Goal: Task Accomplishment & Management: Complete application form

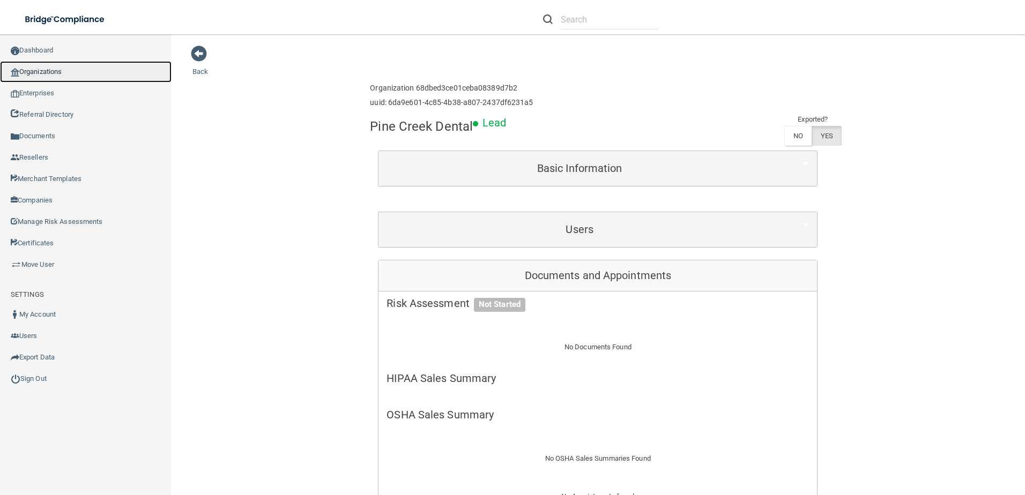
click at [52, 78] on link "Organizations" at bounding box center [86, 71] width 172 height 21
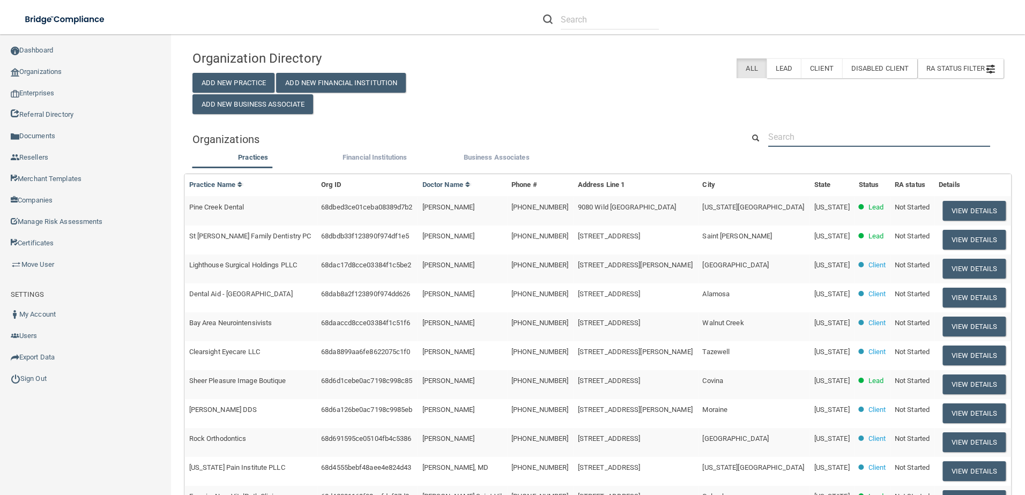
click at [835, 134] on input "text" at bounding box center [879, 137] width 222 height 20
paste input "El Paso Mens and Womens Clinic"
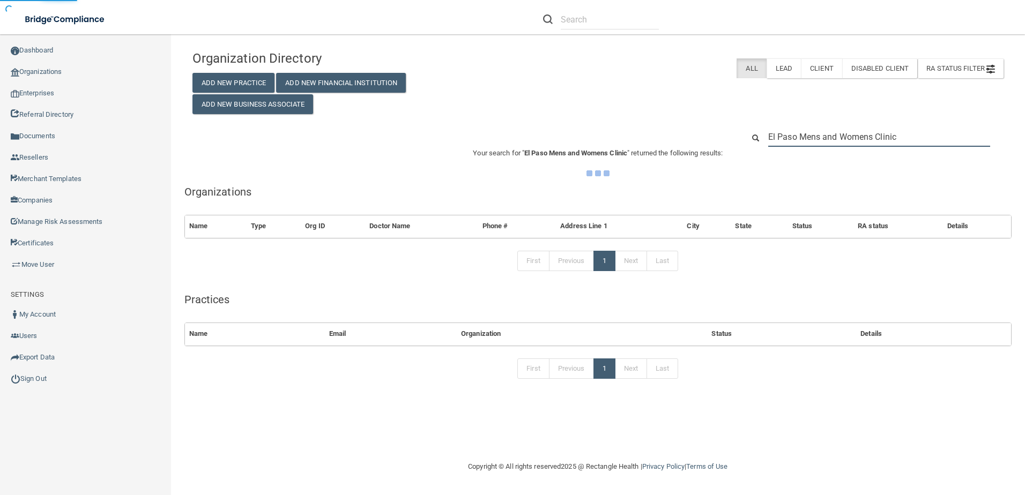
type input "El Paso Mens and Womens Clinic"
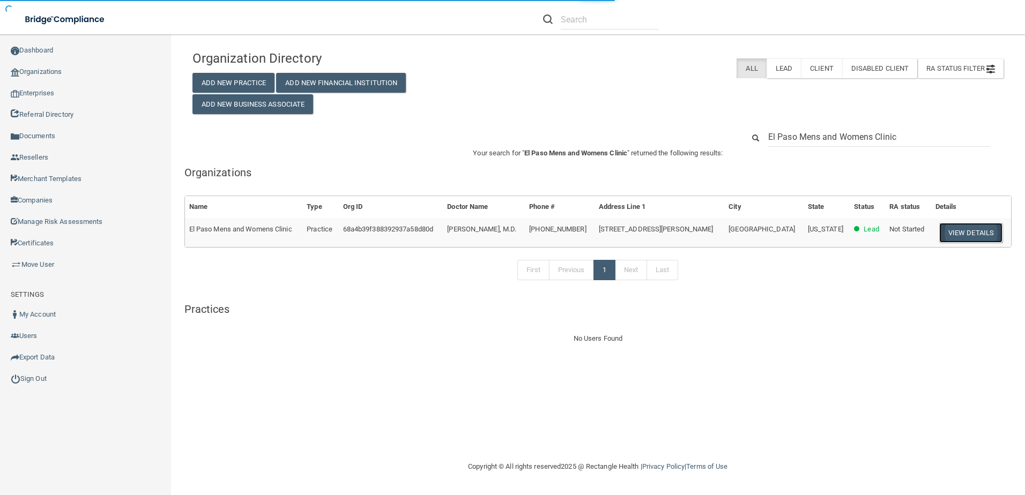
click at [973, 234] on button "View Details" at bounding box center [970, 233] width 63 height 20
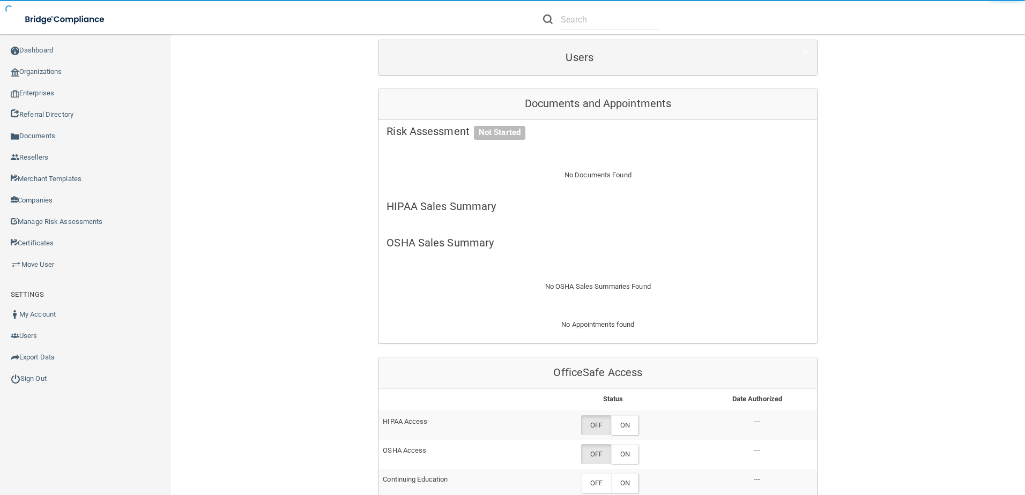
scroll to position [322, 0]
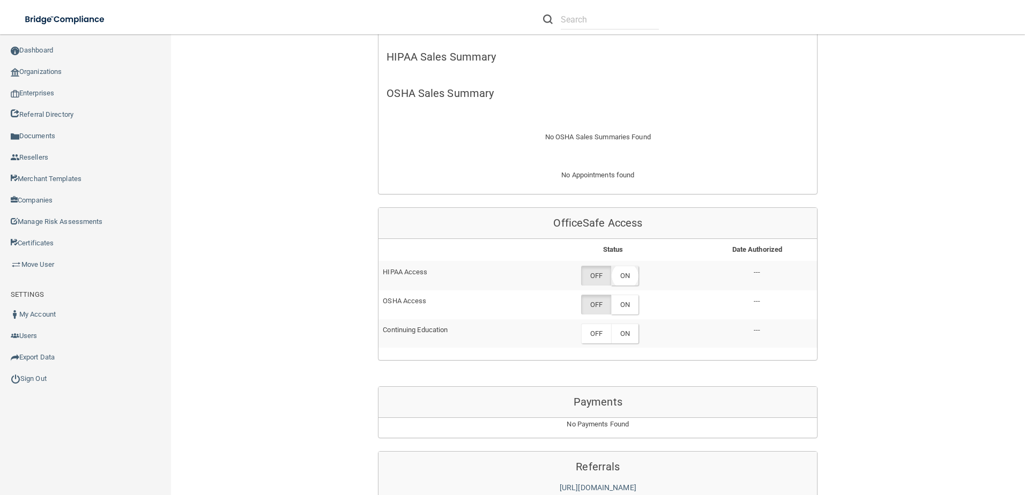
click at [622, 286] on label "ON" at bounding box center [624, 276] width 27 height 20
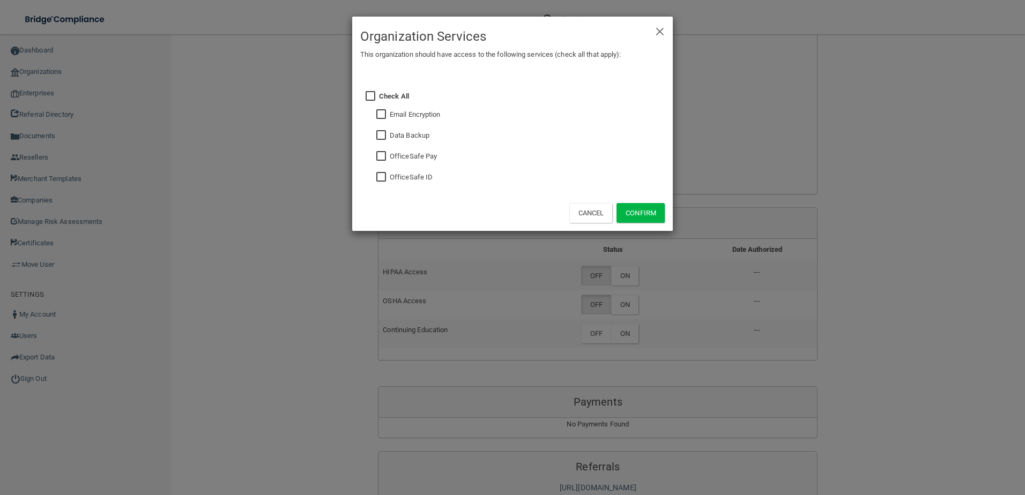
click at [384, 174] on input "checkbox" at bounding box center [382, 177] width 12 height 9
checkbox input "true"
drag, startPoint x: 636, startPoint y: 210, endPoint x: 633, endPoint y: 235, distance: 24.8
click at [636, 211] on button "Confirm" at bounding box center [641, 213] width 48 height 20
click at [625, 344] on div "× Close Organization Services This organization should have access to the follo…" at bounding box center [512, 247] width 1025 height 495
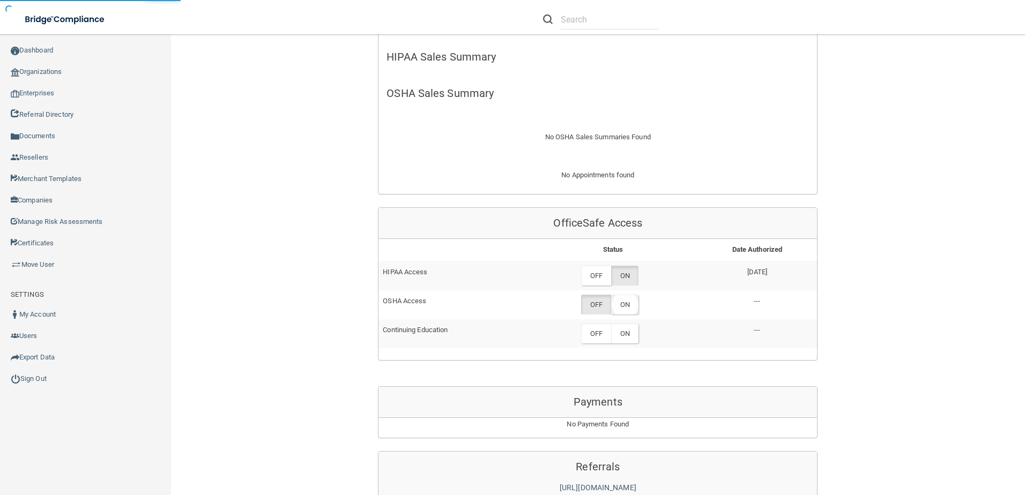
click at [624, 315] on label "ON" at bounding box center [624, 305] width 27 height 20
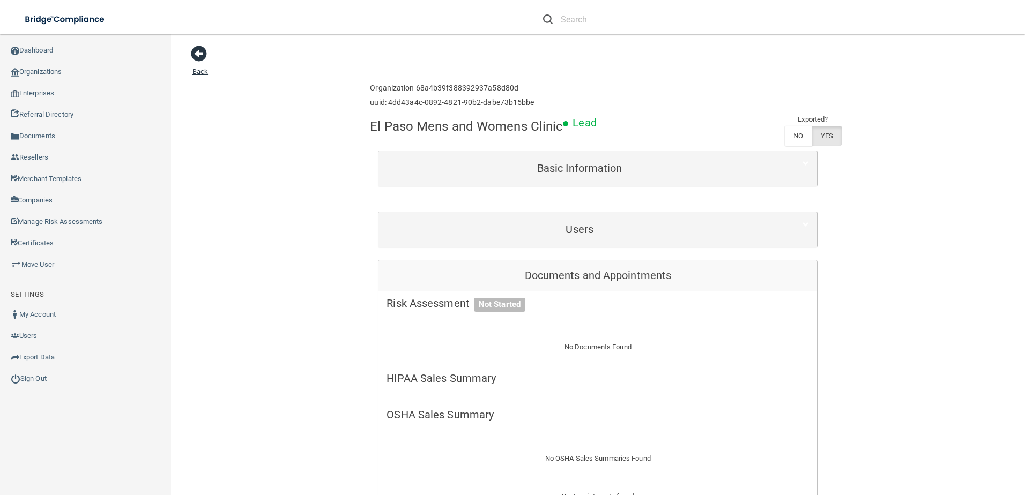
click at [197, 49] on span at bounding box center [199, 54] width 16 height 16
click at [57, 66] on link "Organizations" at bounding box center [86, 71] width 172 height 21
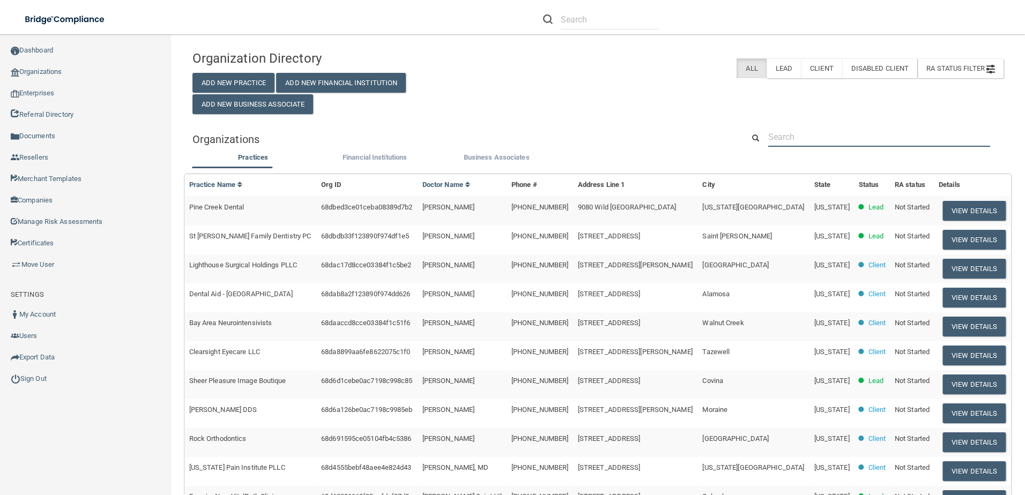
click at [793, 142] on input "text" at bounding box center [879, 137] width 222 height 20
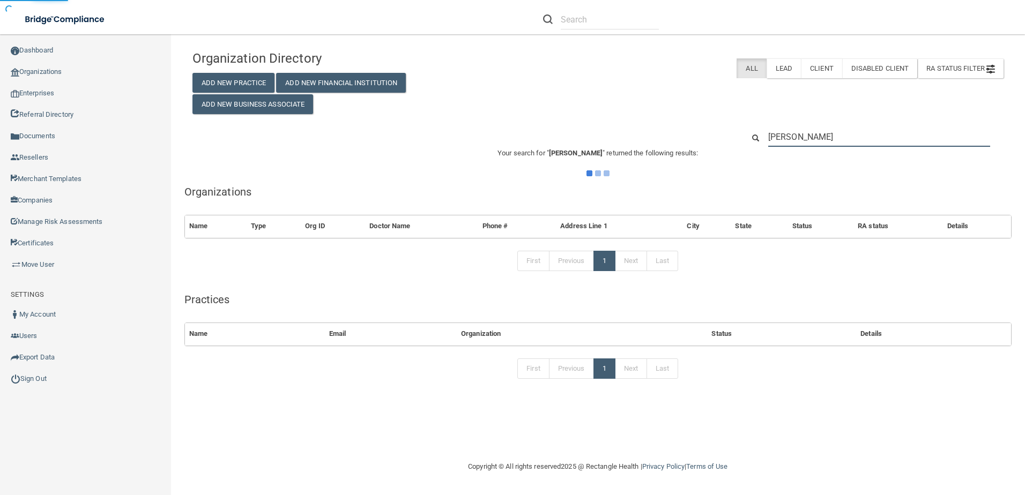
type input "[PERSON_NAME]"
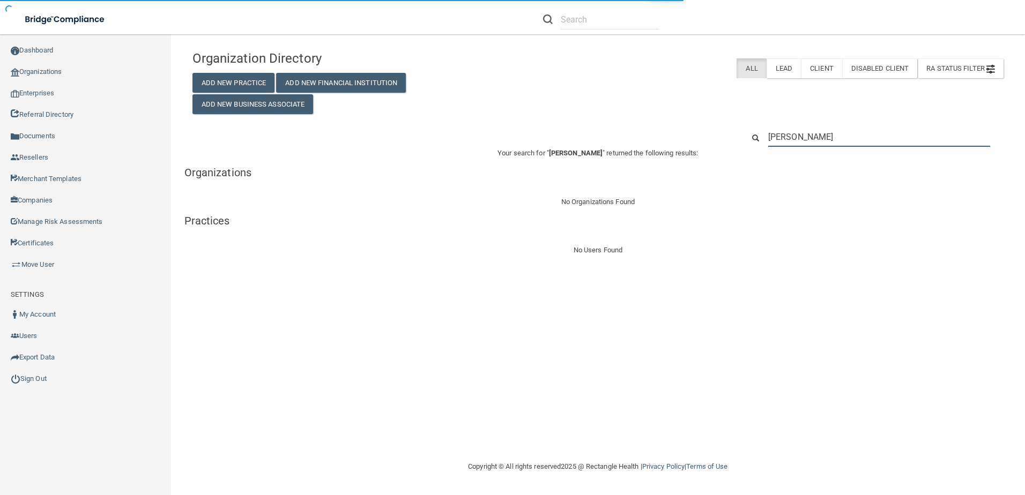
drag, startPoint x: 825, startPoint y: 137, endPoint x: 814, endPoint y: 137, distance: 10.7
click at [814, 137] on input "[PERSON_NAME]" at bounding box center [879, 137] width 222 height 20
type input "[PERSON_NAME]"
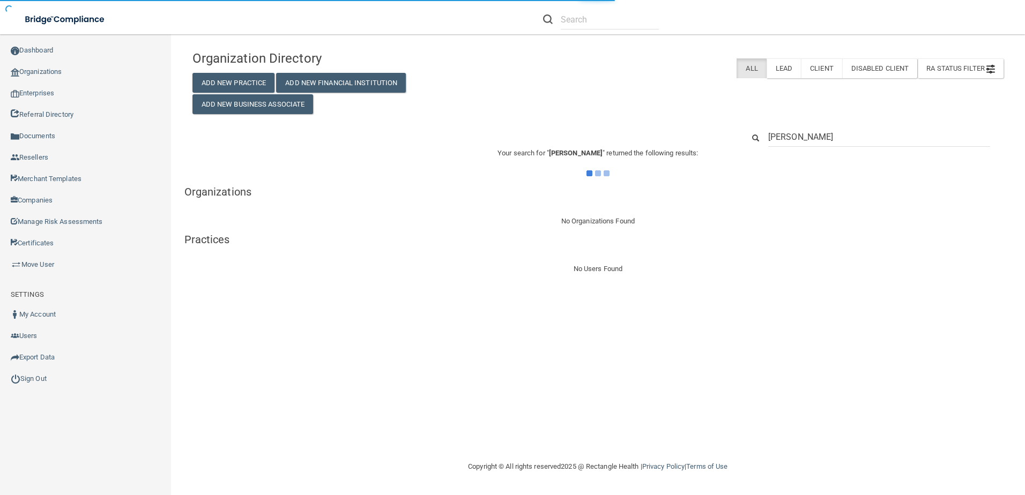
type input "[PERSON_NAME]"
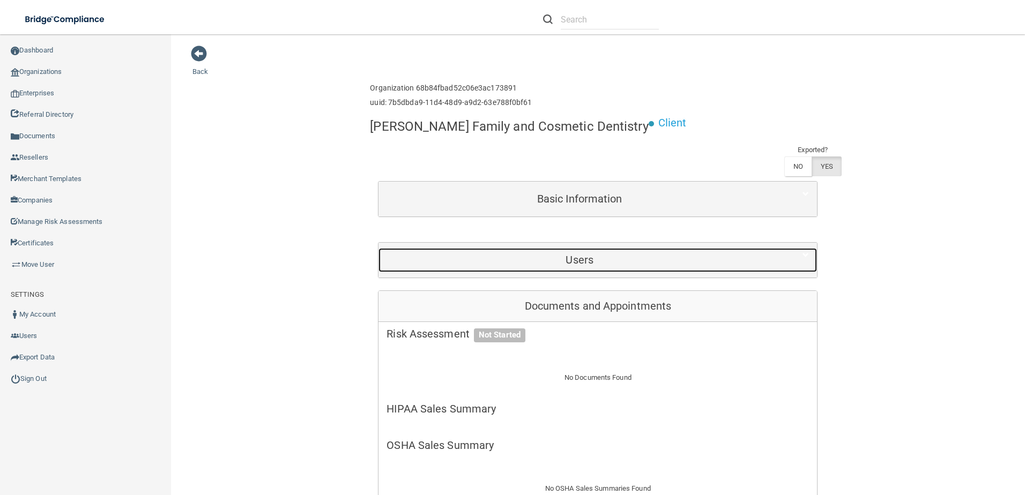
click at [580, 257] on h5 "Users" at bounding box center [580, 260] width 386 height 12
click at [589, 253] on div "Users" at bounding box center [580, 260] width 402 height 24
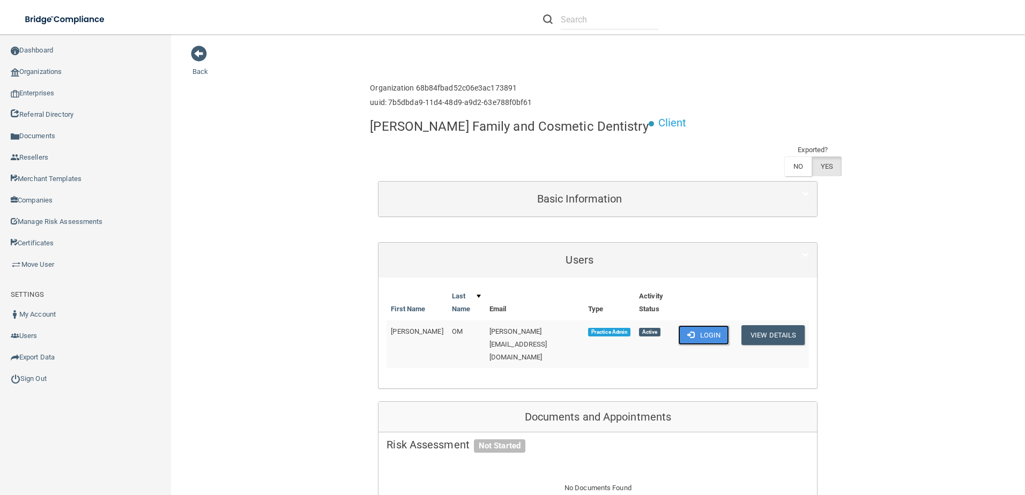
click at [692, 337] on button "Login" at bounding box center [703, 335] width 51 height 20
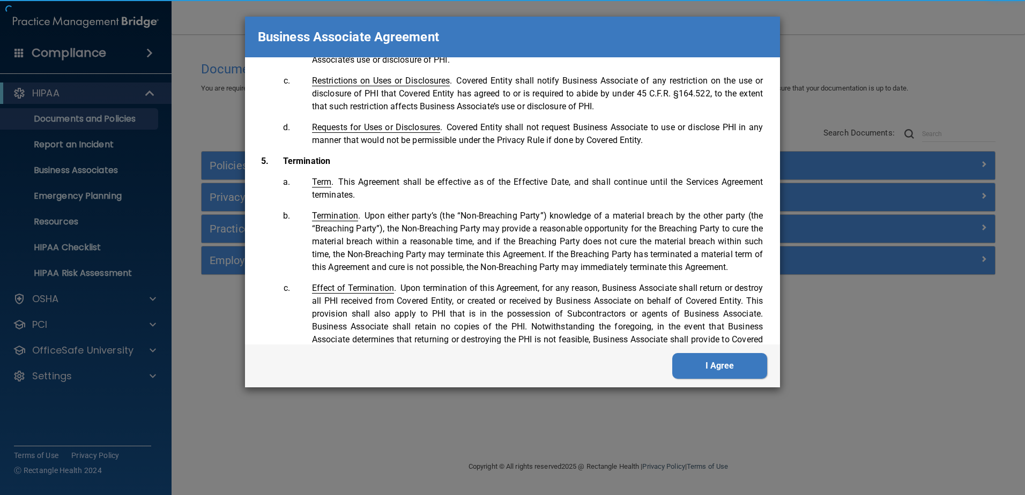
scroll to position [2186, 0]
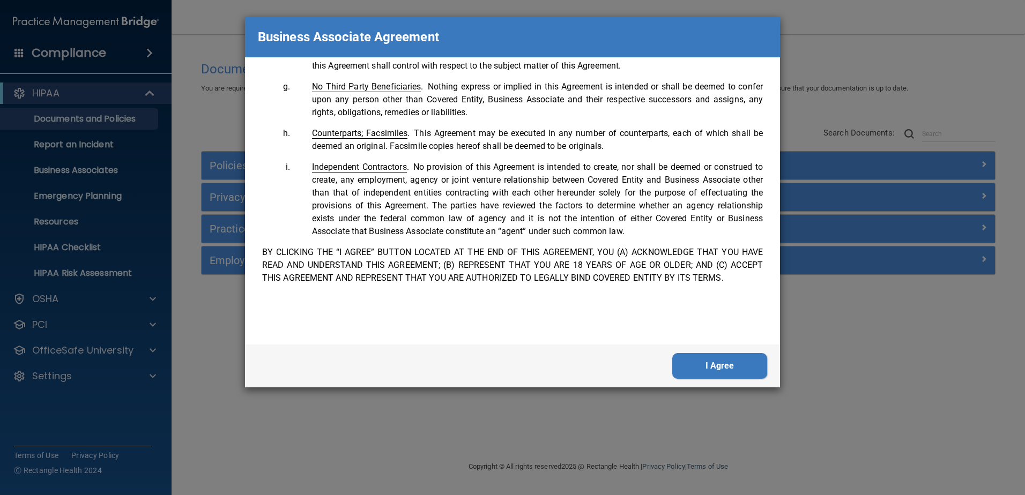
click at [722, 365] on button "I Agree" at bounding box center [719, 366] width 95 height 26
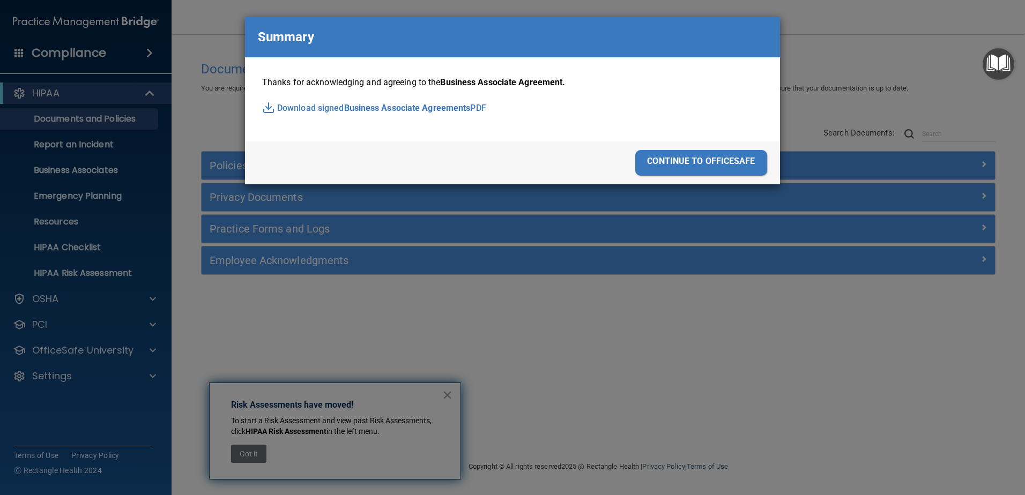
click at [705, 163] on div "continue to officesafe" at bounding box center [701, 163] width 132 height 26
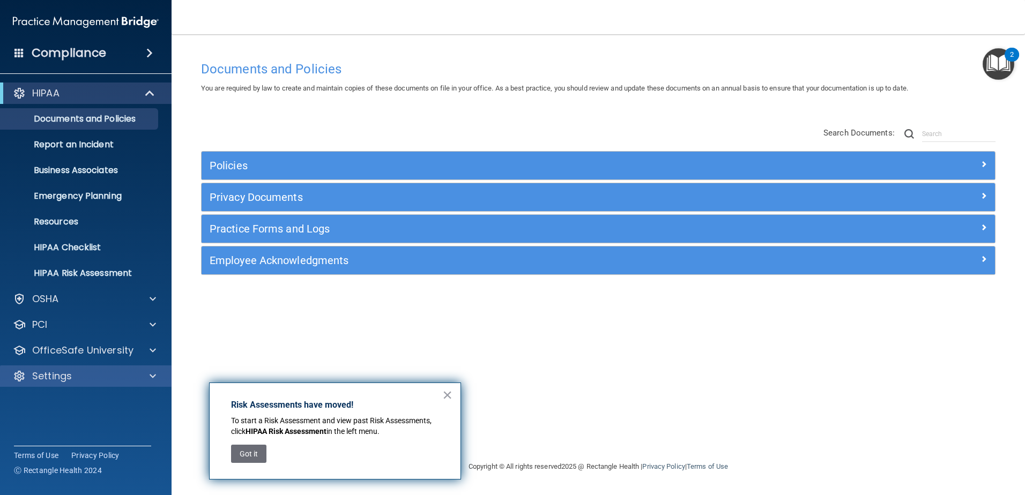
click at [99, 384] on div "Settings" at bounding box center [86, 376] width 172 height 21
click at [50, 378] on p "Settings" at bounding box center [52, 376] width 40 height 13
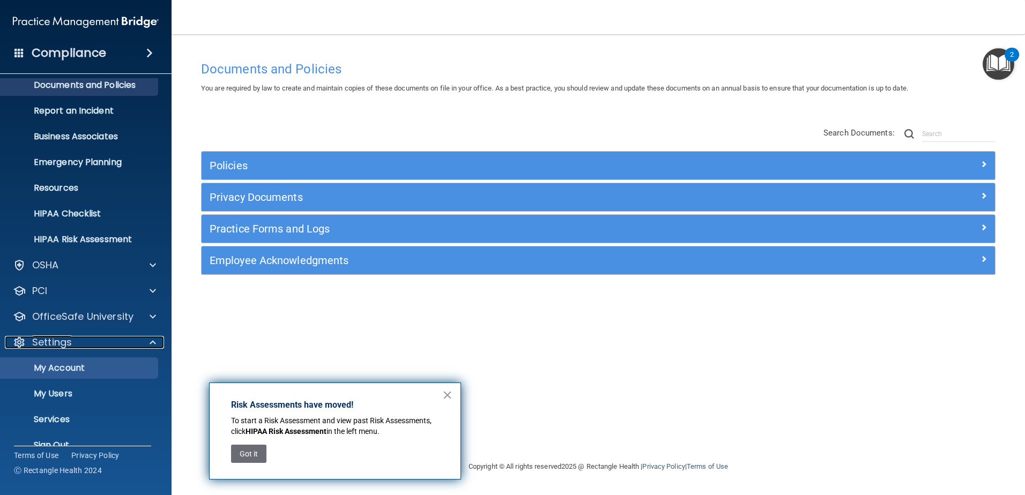
scroll to position [53, 0]
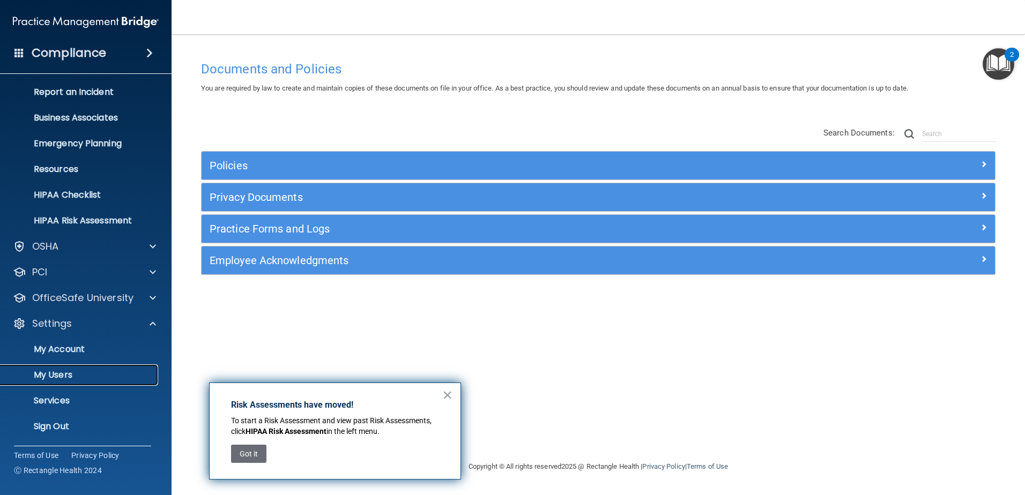
click at [60, 384] on link "My Users" at bounding box center [73, 375] width 169 height 21
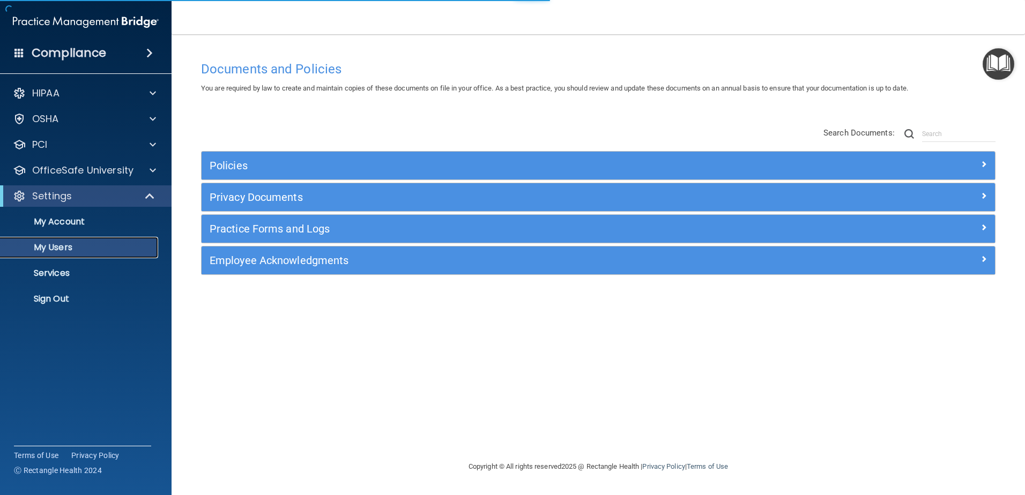
select select "20"
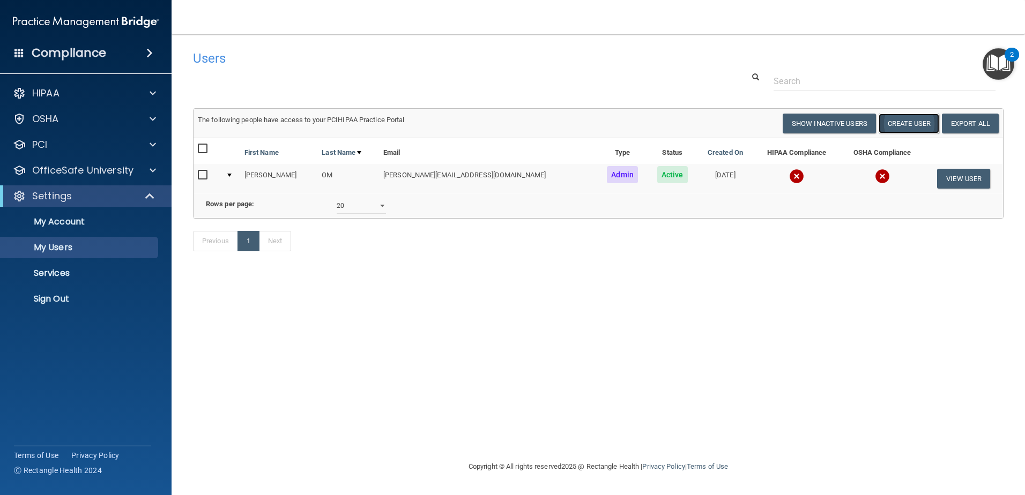
click at [902, 116] on button "Create User" at bounding box center [909, 124] width 61 height 20
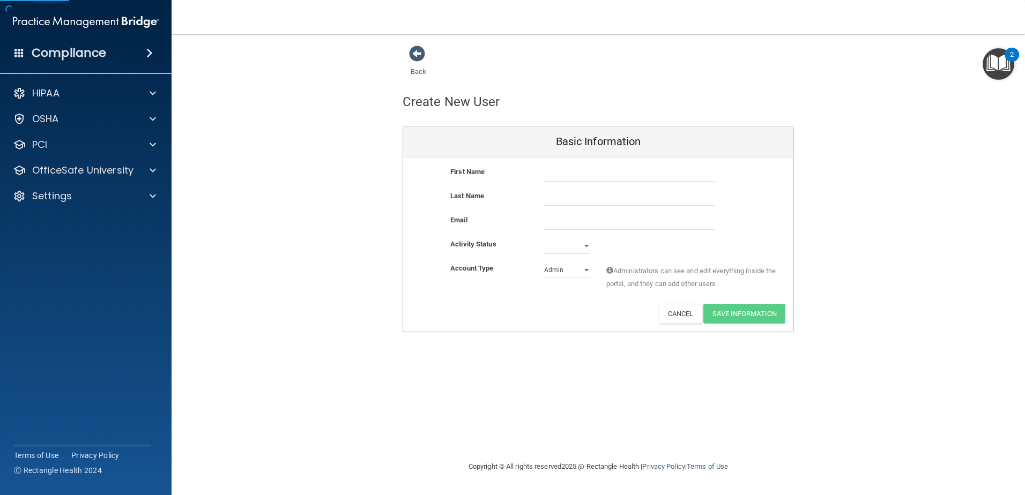
click at [538, 176] on div at bounding box center [629, 174] width 187 height 16
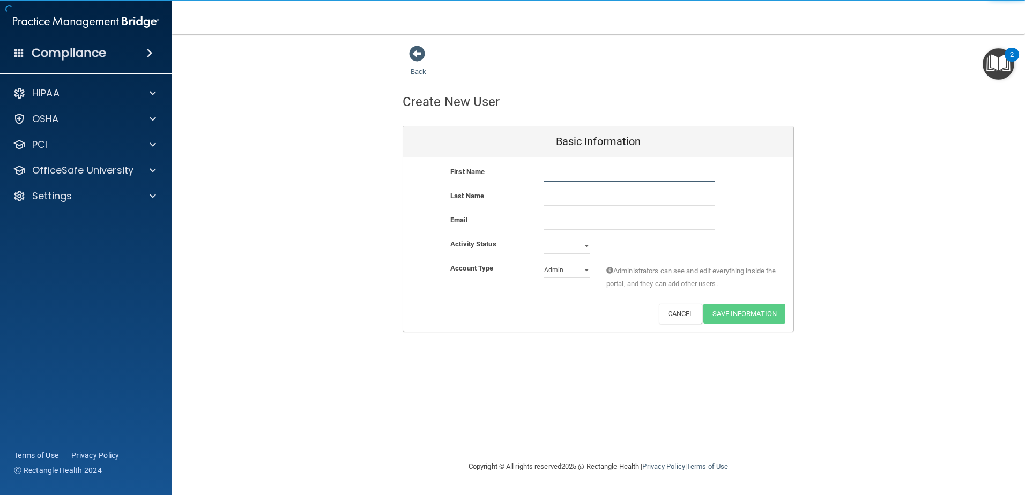
click at [544, 173] on input "text" at bounding box center [629, 174] width 171 height 16
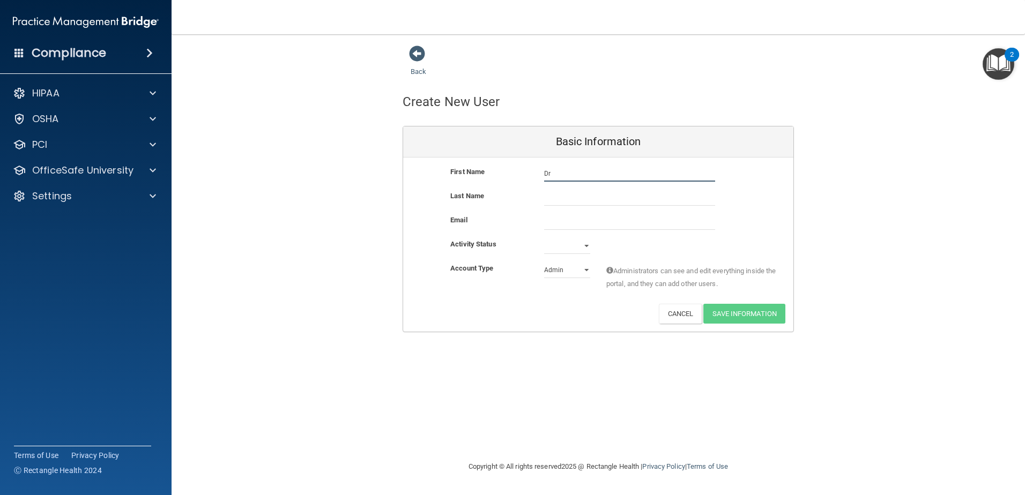
type input "Dr"
click at [548, 198] on input "text" at bounding box center [629, 198] width 171 height 16
type input "Williams"
paste input "chandra@drchanwilliams.com"
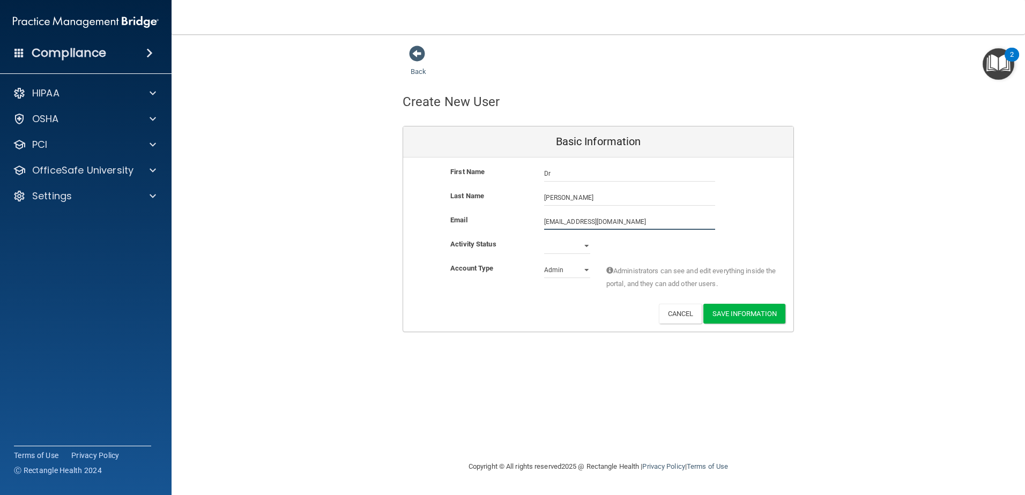
type input "chandra@drchanwilliams.com"
click at [579, 242] on select "Active Inactive" at bounding box center [567, 248] width 46 height 16
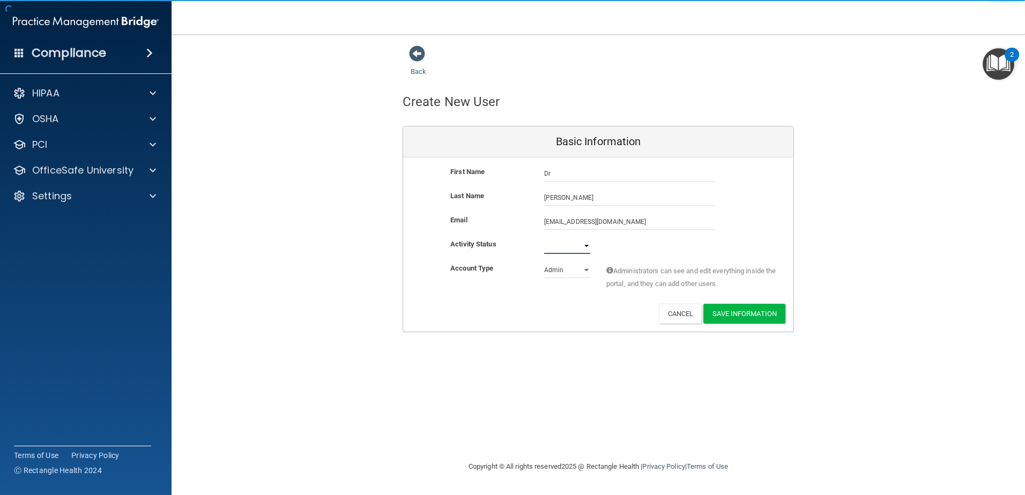
select select "active"
click at [544, 238] on select "Active Inactive" at bounding box center [567, 246] width 46 height 16
click at [565, 276] on select "Admin Member" at bounding box center [567, 270] width 46 height 16
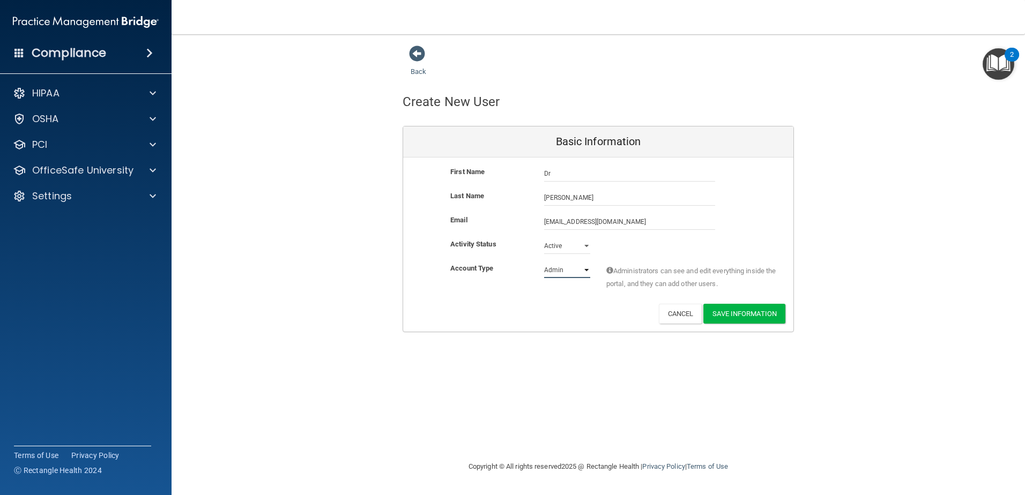
click at [544, 262] on select "Admin Member" at bounding box center [567, 270] width 46 height 16
click at [743, 316] on button "Save Information" at bounding box center [744, 314] width 82 height 20
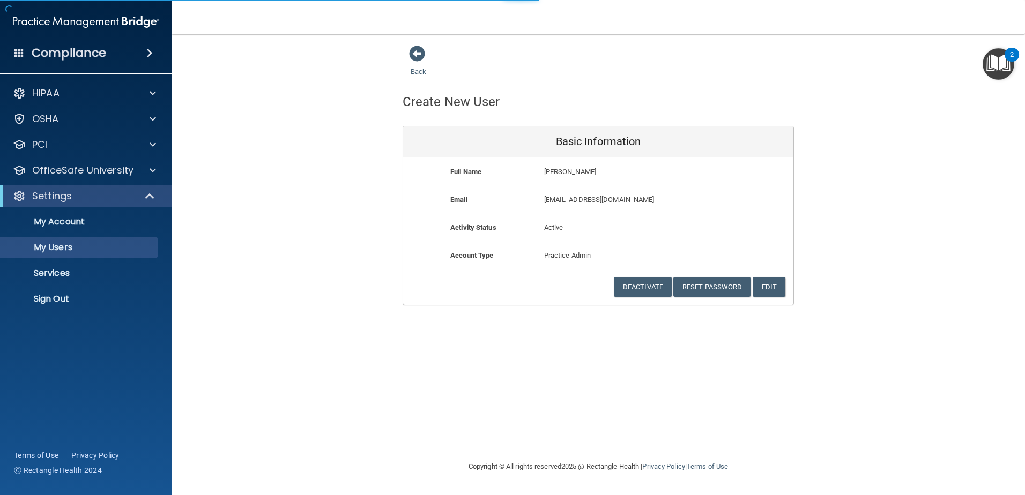
select select "20"
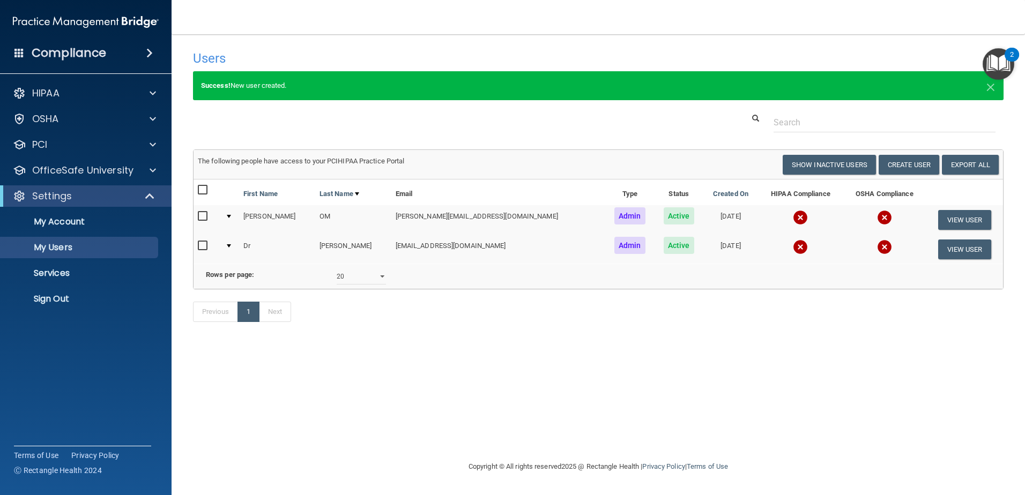
click at [61, 286] on ul "My Account My Users Services Sign Out" at bounding box center [86, 258] width 194 height 103
click at [57, 300] on p "Sign Out" at bounding box center [80, 299] width 146 height 11
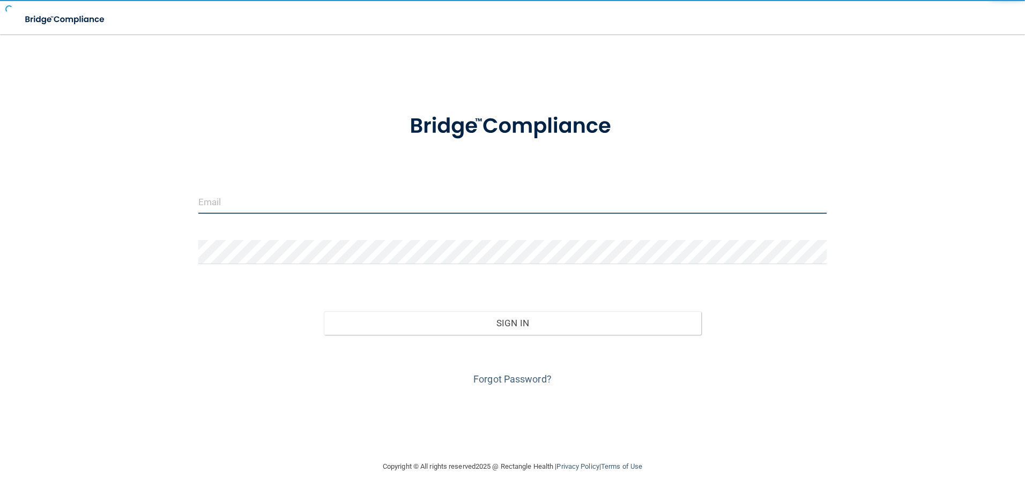
type input "cmussel@rectanglehealth.com"
